Goal: Transaction & Acquisition: Download file/media

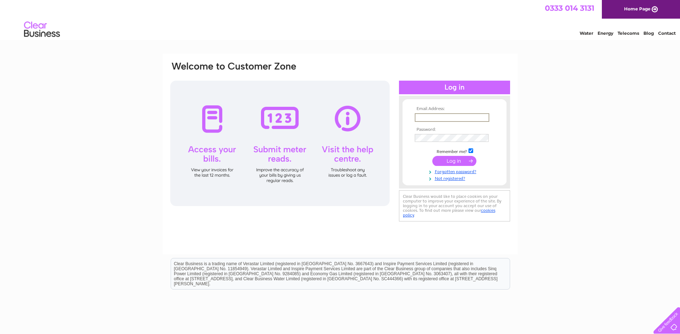
click at [450, 115] on input "text" at bounding box center [452, 117] width 75 height 9
type input "office@llttf.com"
click at [454, 159] on input "submit" at bounding box center [454, 161] width 44 height 10
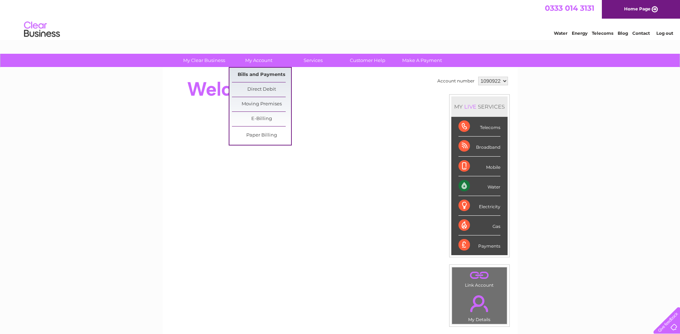
click at [257, 75] on link "Bills and Payments" at bounding box center [261, 75] width 59 height 14
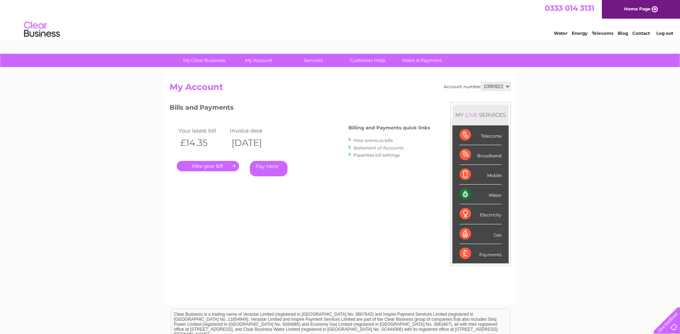
click at [207, 167] on link "." at bounding box center [208, 166] width 62 height 10
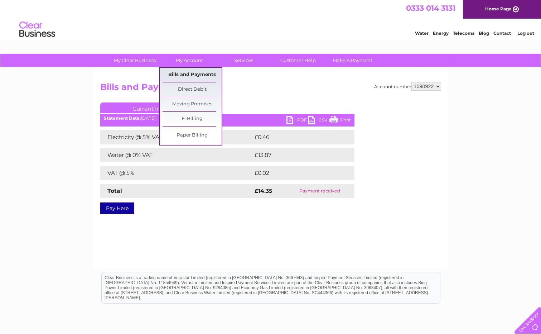
click at [195, 74] on link "Bills and Payments" at bounding box center [192, 75] width 59 height 14
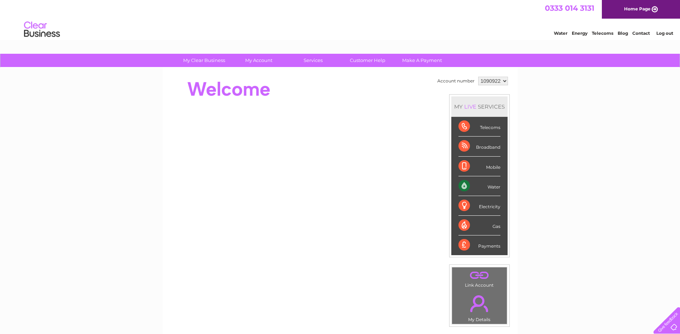
click at [548, 7] on span "0333 014 3131" at bounding box center [569, 8] width 49 height 9
drag, startPoint x: 540, startPoint y: 8, endPoint x: 602, endPoint y: 12, distance: 62.8
click at [602, 12] on div "0333 014 3131 Home Page" at bounding box center [340, 9] width 680 height 19
copy div "0333 014 3131"
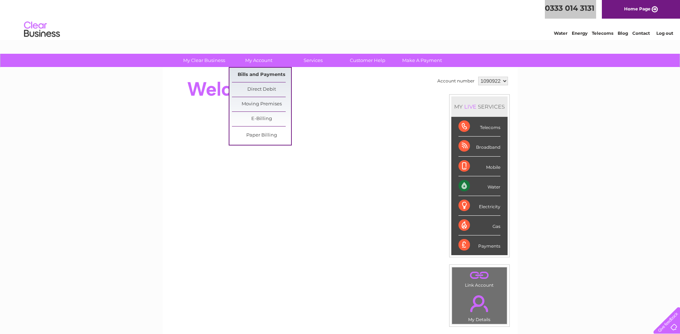
click at [253, 73] on link "Bills and Payments" at bounding box center [261, 75] width 59 height 14
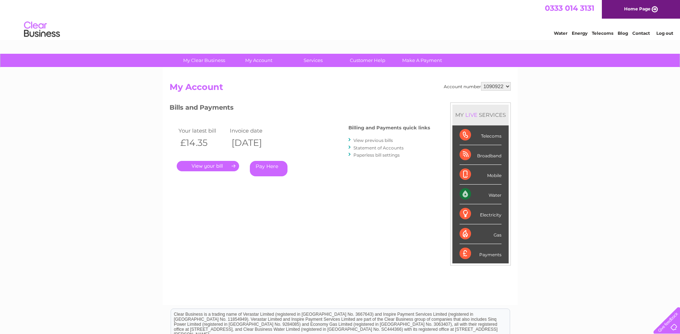
click at [378, 139] on link "View previous bills" at bounding box center [372, 140] width 39 height 5
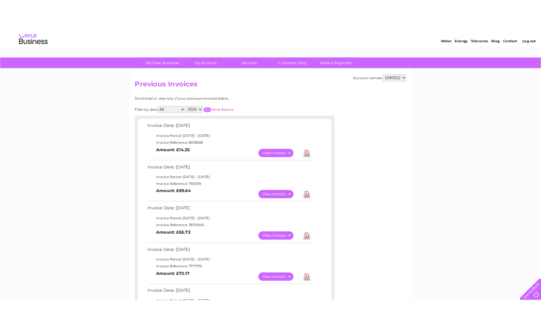
scroll to position [36, 0]
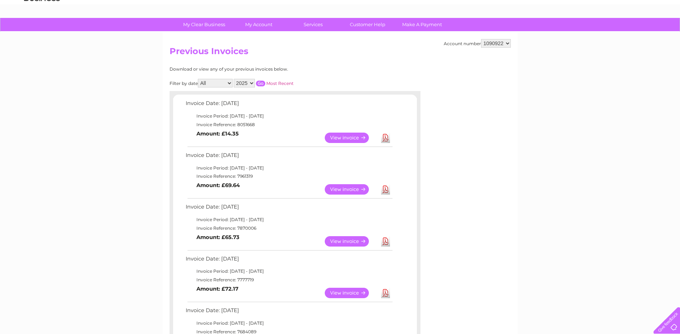
click at [386, 138] on link "Download" at bounding box center [385, 138] width 9 height 10
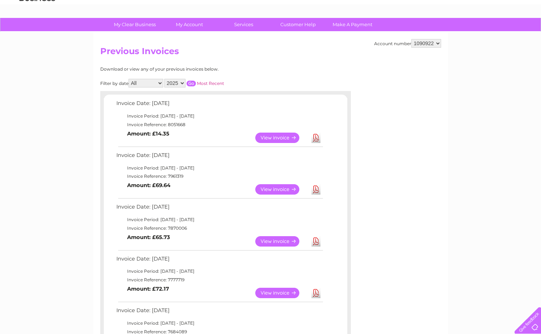
click at [312, 188] on link "Download" at bounding box center [316, 189] width 9 height 10
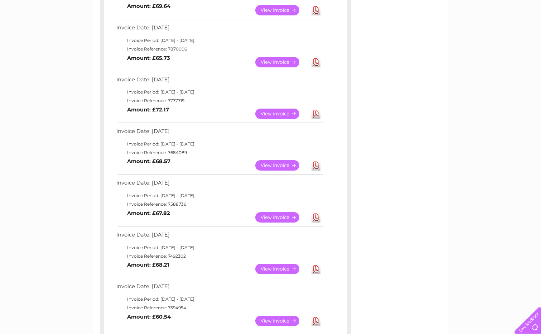
scroll to position [287, 0]
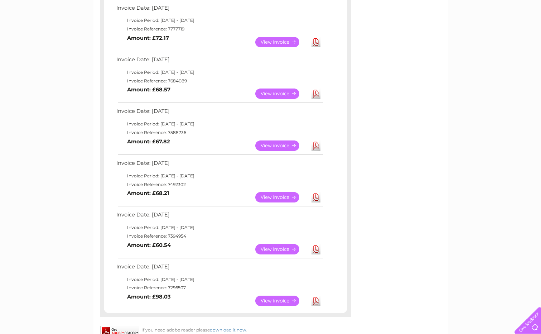
click at [312, 92] on link "Download" at bounding box center [316, 94] width 9 height 10
